Goal: Download file/media

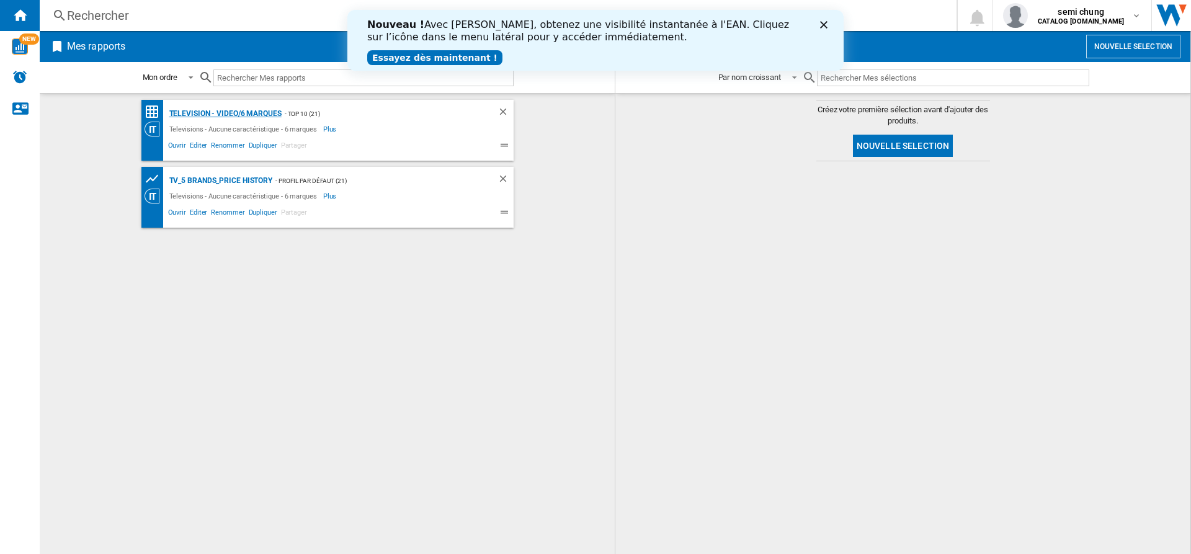
click at [210, 114] on div "Television - video/6 marques" at bounding box center [223, 114] width 115 height 16
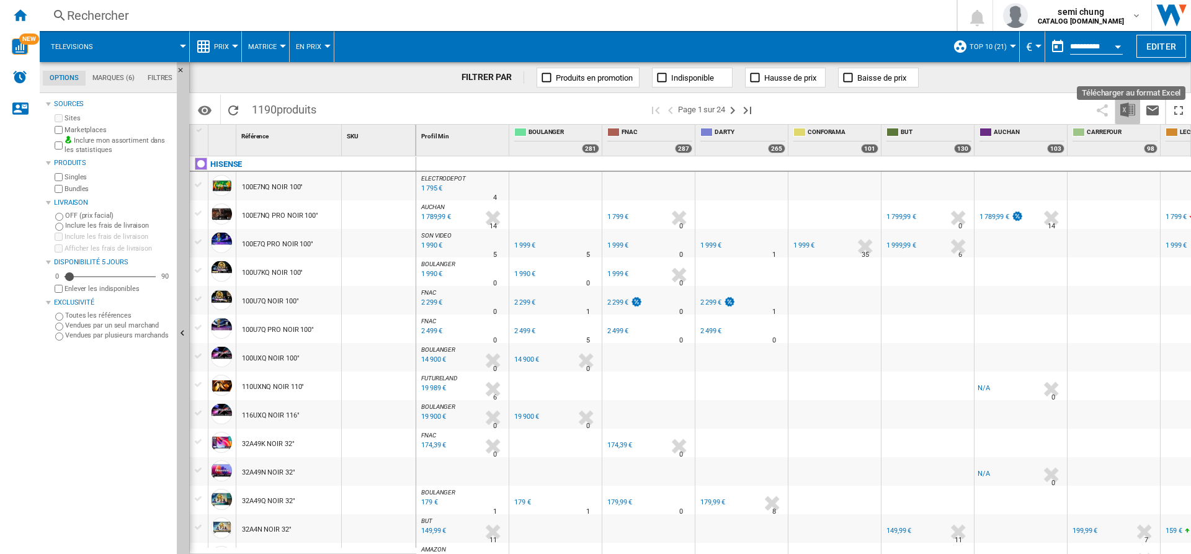
click at [1125, 109] on img "Télécharger au format Excel" at bounding box center [1127, 109] width 15 height 15
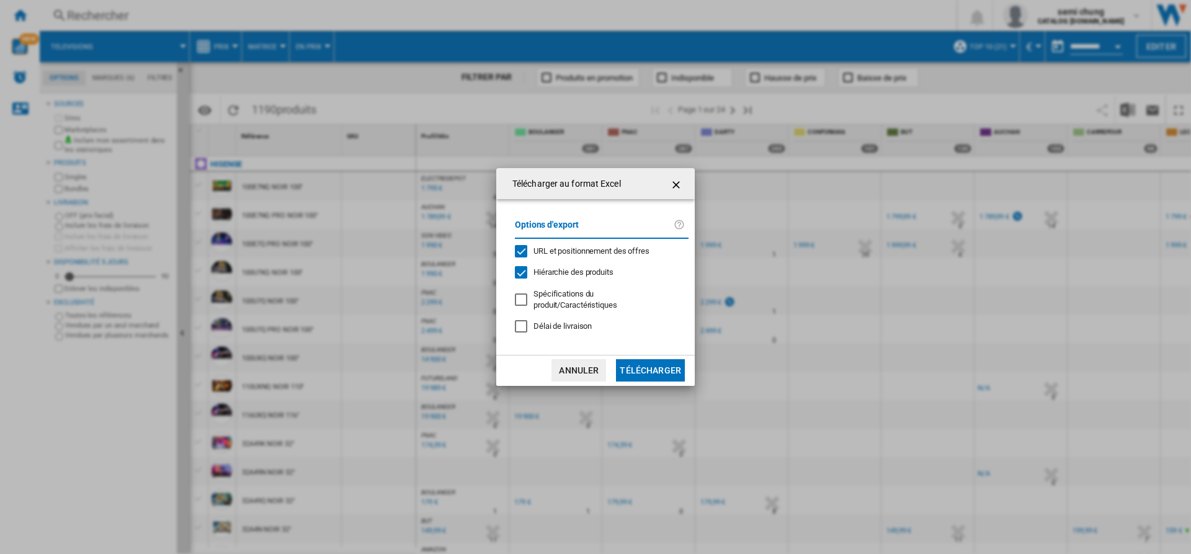
click at [520, 247] on div "URL et positionnement des offres" at bounding box center [521, 251] width 12 height 12
click at [520, 275] on div "Hiérarchie des produits" at bounding box center [521, 272] width 12 height 12
click at [633, 376] on button "Télécharger" at bounding box center [650, 370] width 69 height 22
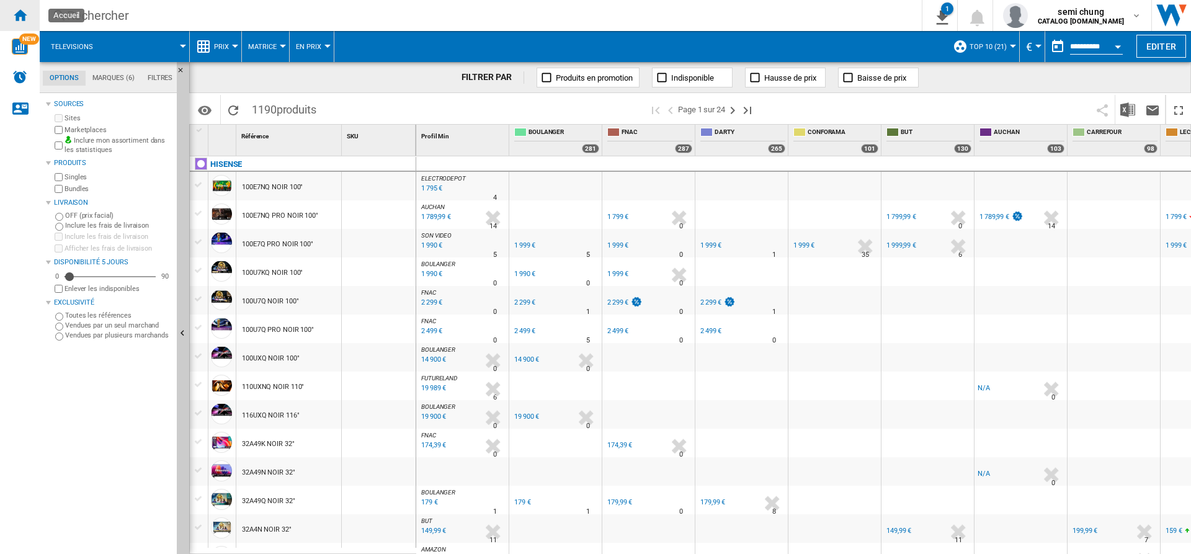
click at [21, 16] on ng-md-icon "Accueil" at bounding box center [19, 14] width 15 height 15
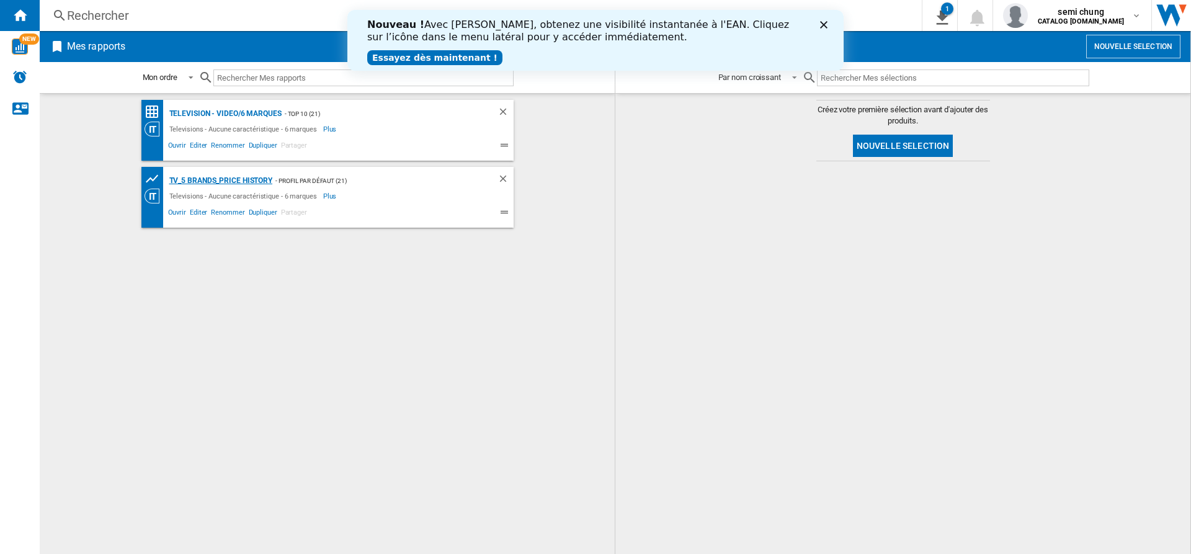
click at [229, 182] on div "TV_5 Brands_Price History" at bounding box center [219, 181] width 107 height 16
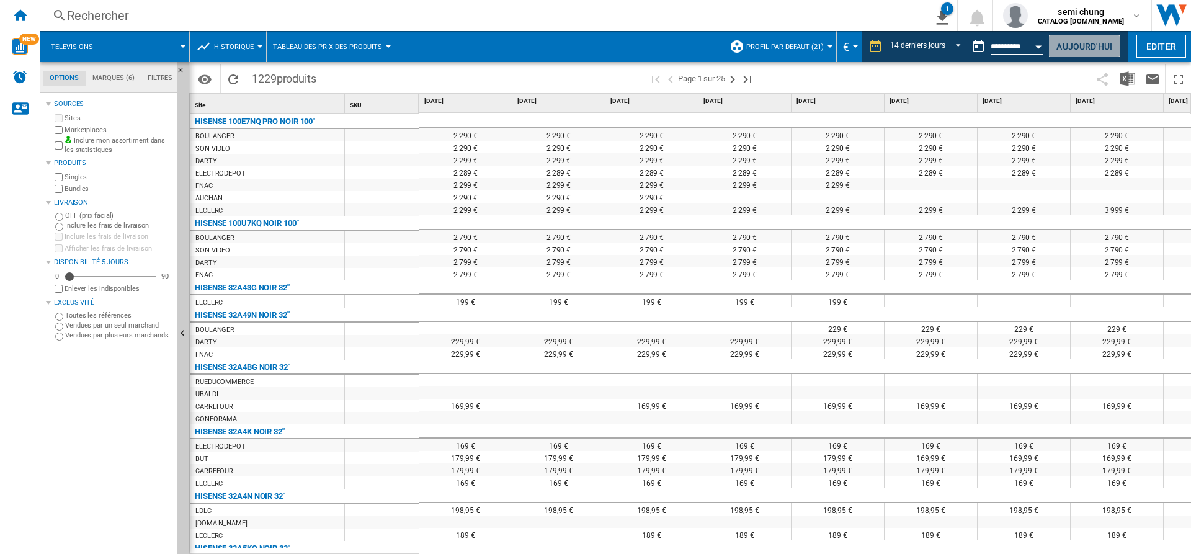
click at [1092, 52] on button "Aujourd'hui" at bounding box center [1084, 46] width 72 height 23
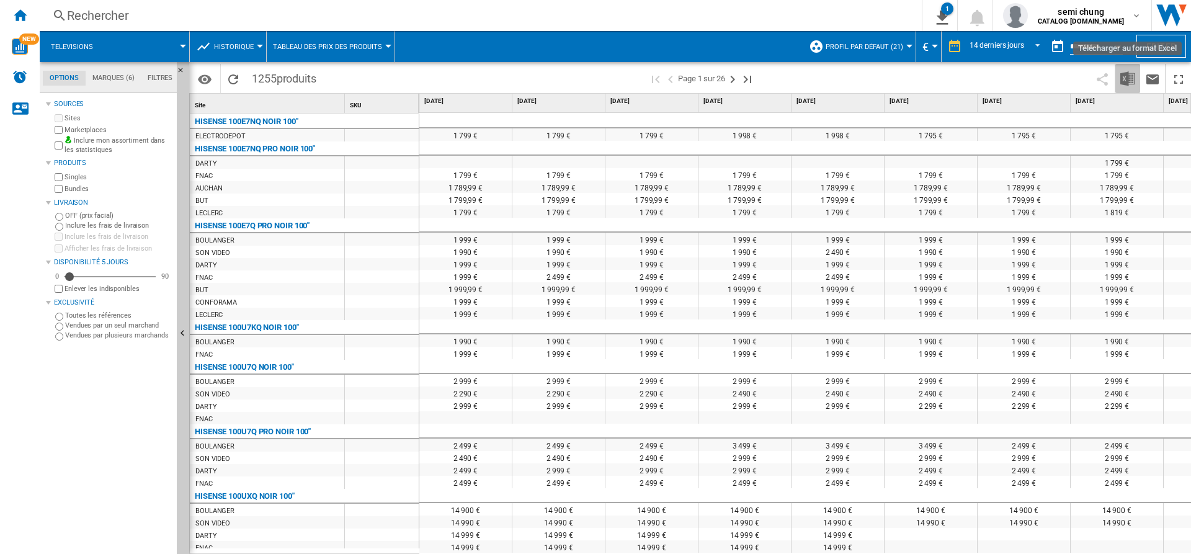
click at [1124, 77] on img "Télécharger au format Excel" at bounding box center [1127, 78] width 15 height 15
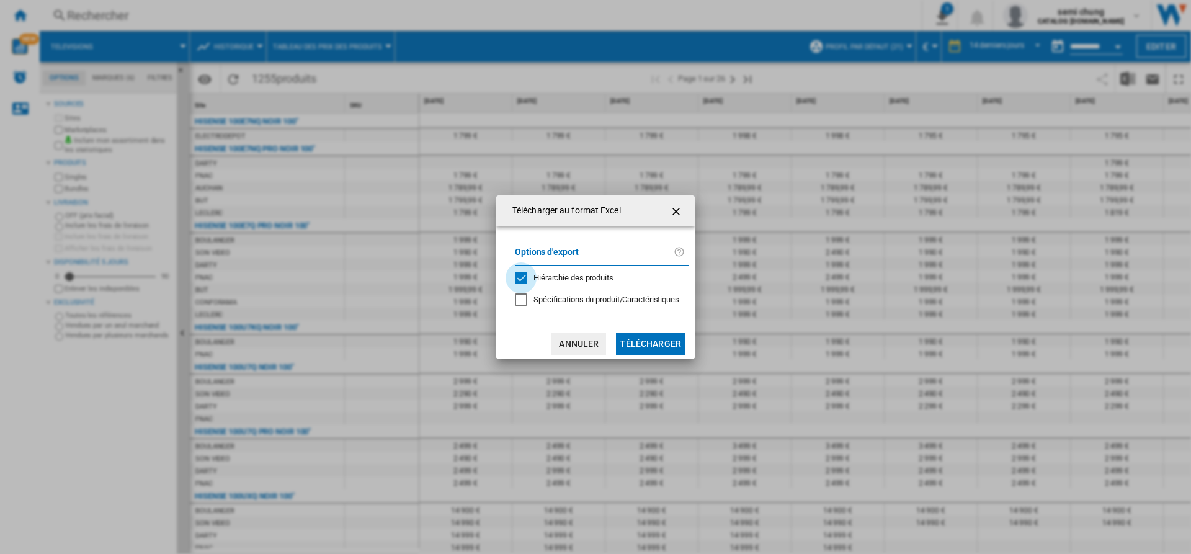
click at [522, 282] on div "Hiérarchie des produits" at bounding box center [521, 278] width 12 height 12
click at [646, 344] on button "Télécharger" at bounding box center [650, 344] width 69 height 22
